Goal: Find specific page/section: Find specific page/section

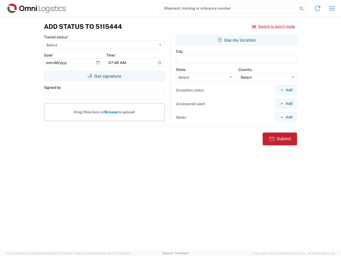
click at [229, 8] on input "search" at bounding box center [229, 8] width 138 height 10
click at [301, 9] on icon at bounding box center [301, 8] width 7 height 7
click at [317, 8] on icon at bounding box center [317, 8] width 9 height 9
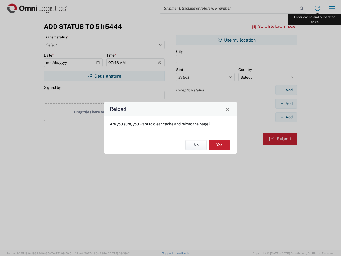
click at [332, 8] on div "Reload Are you sure, you want to clear cache and reload the page? No Yes" at bounding box center [170, 128] width 341 height 256
click at [273, 26] on div "Reload Are you sure, you want to clear cache and reload the page? No Yes" at bounding box center [170, 128] width 341 height 256
click at [104, 76] on div "Reload Are you sure, you want to clear cache and reload the page? No Yes" at bounding box center [170, 128] width 341 height 256
click at [236, 40] on div "Reload Are you sure, you want to clear cache and reload the page? No Yes" at bounding box center [170, 128] width 341 height 256
click at [286, 90] on div "Reload Are you sure, you want to clear cache and reload the page? No Yes" at bounding box center [170, 128] width 341 height 256
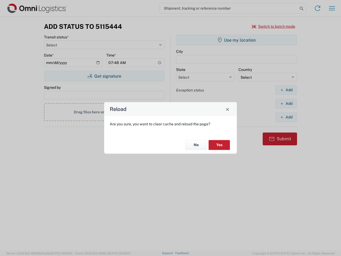
click at [286, 103] on div "Reload Are you sure, you want to clear cache and reload the page? No Yes" at bounding box center [170, 128] width 341 height 256
click at [286, 117] on div "Reload Are you sure, you want to clear cache and reload the page? No Yes" at bounding box center [170, 128] width 341 height 256
